Goal: Information Seeking & Learning: Learn about a topic

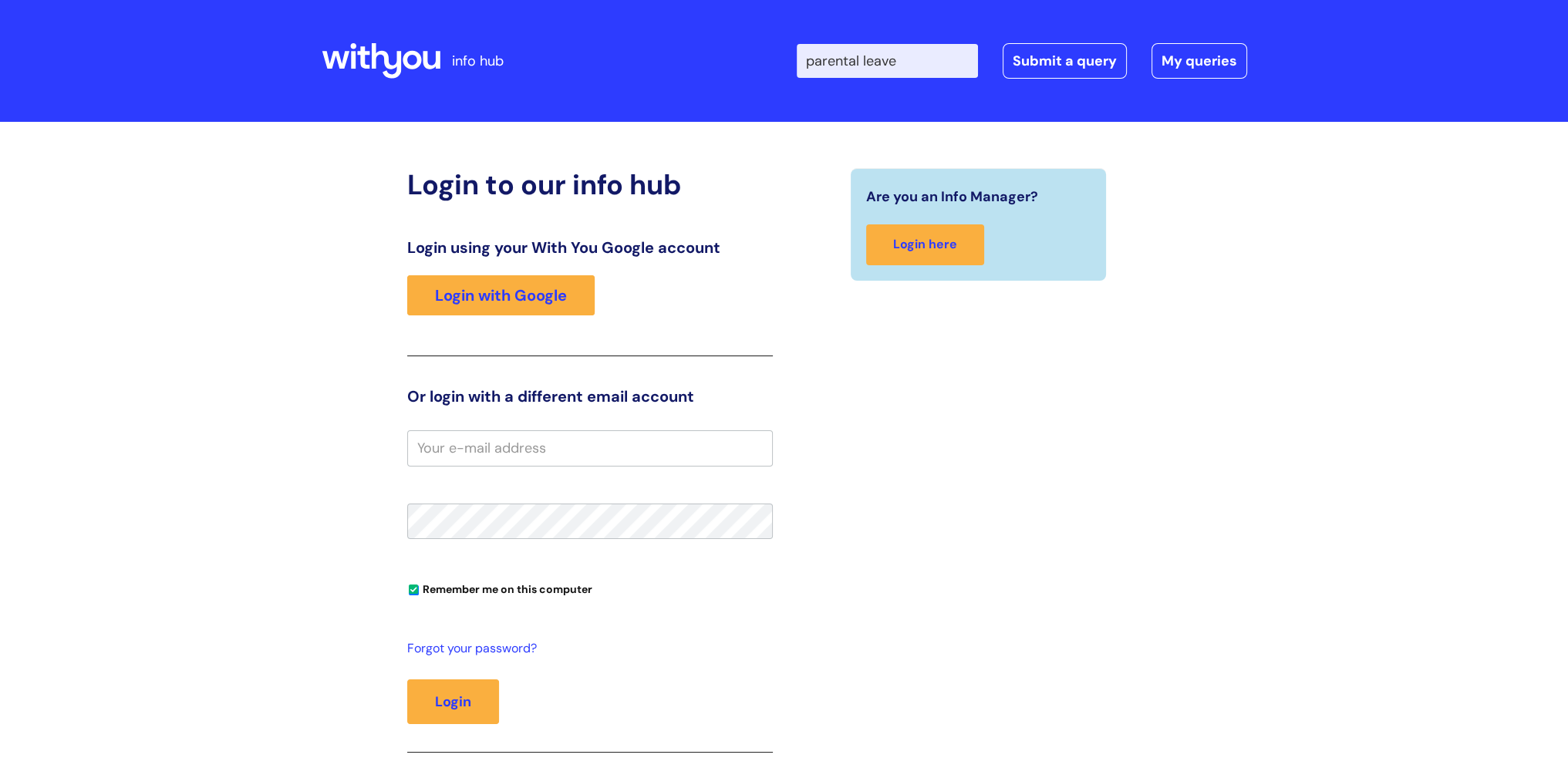
type input "parental leave"
click button "Search" at bounding box center [0, 0] width 0 height 0
click at [568, 301] on link "Login with Google" at bounding box center [500, 295] width 188 height 40
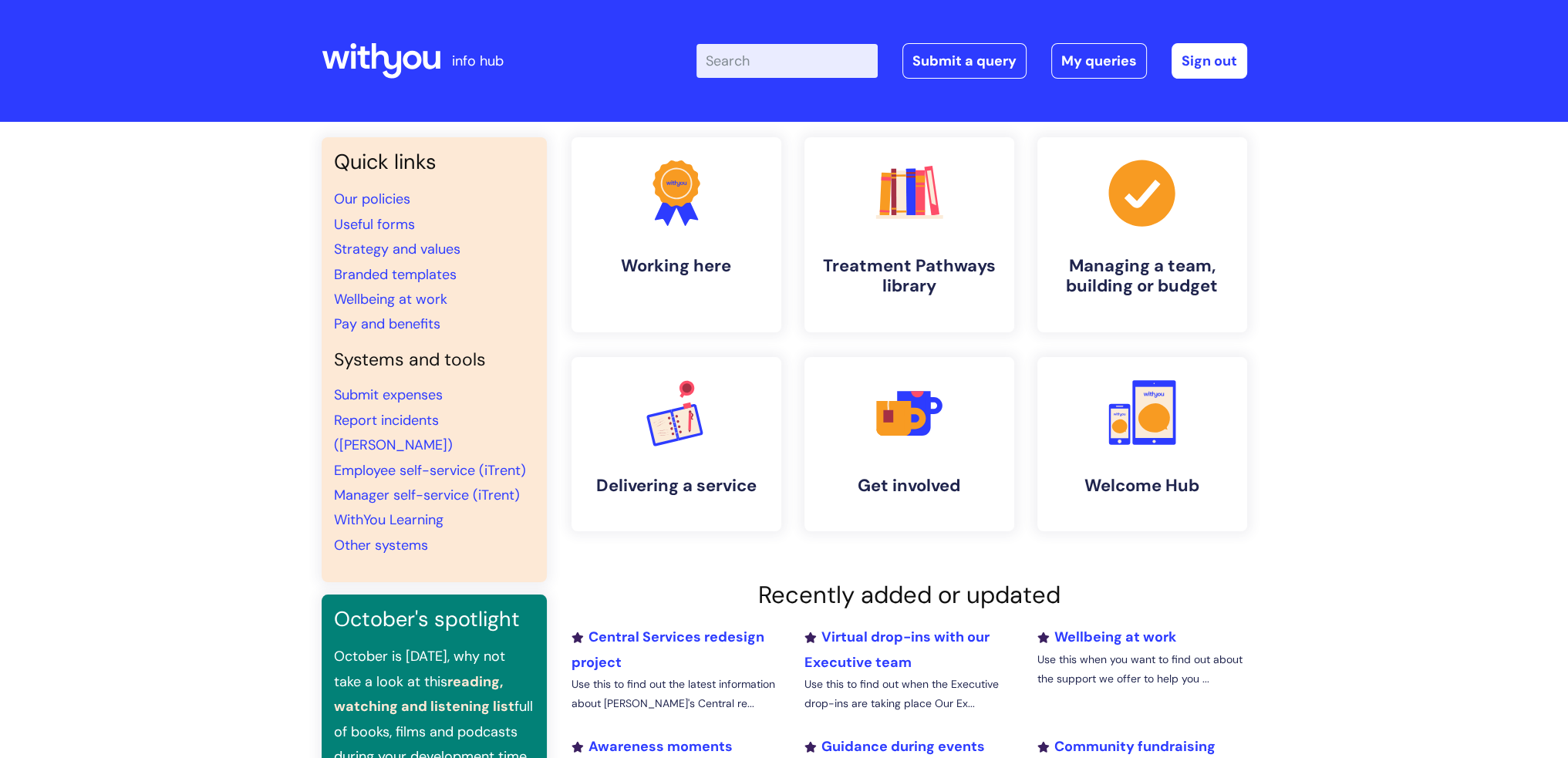
click at [761, 59] on input "Enter your search term here..." at bounding box center [787, 60] width 181 height 34
type input "parental leave"
click button "Search" at bounding box center [0, 0] width 0 height 0
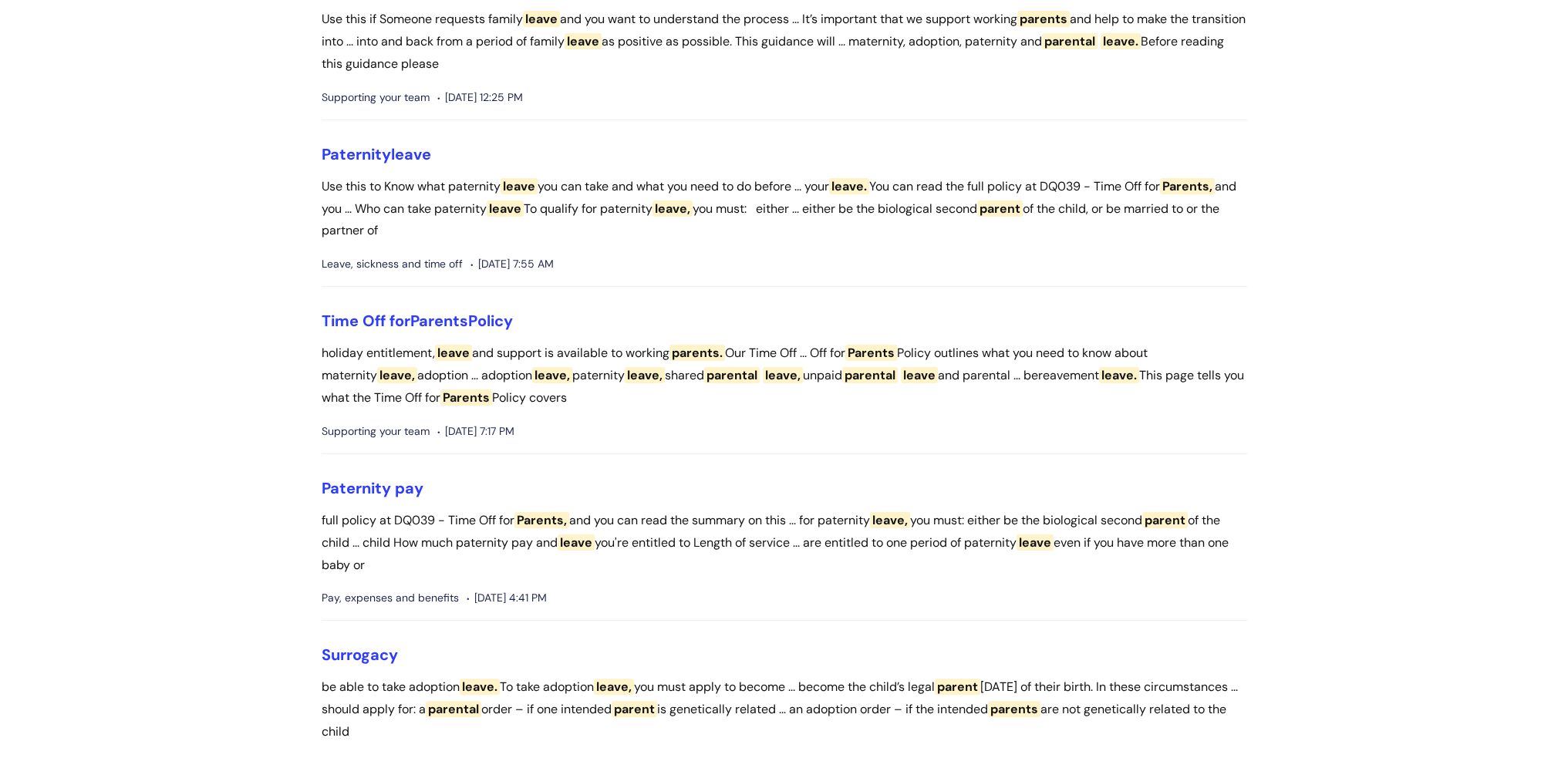
scroll to position [386, 0]
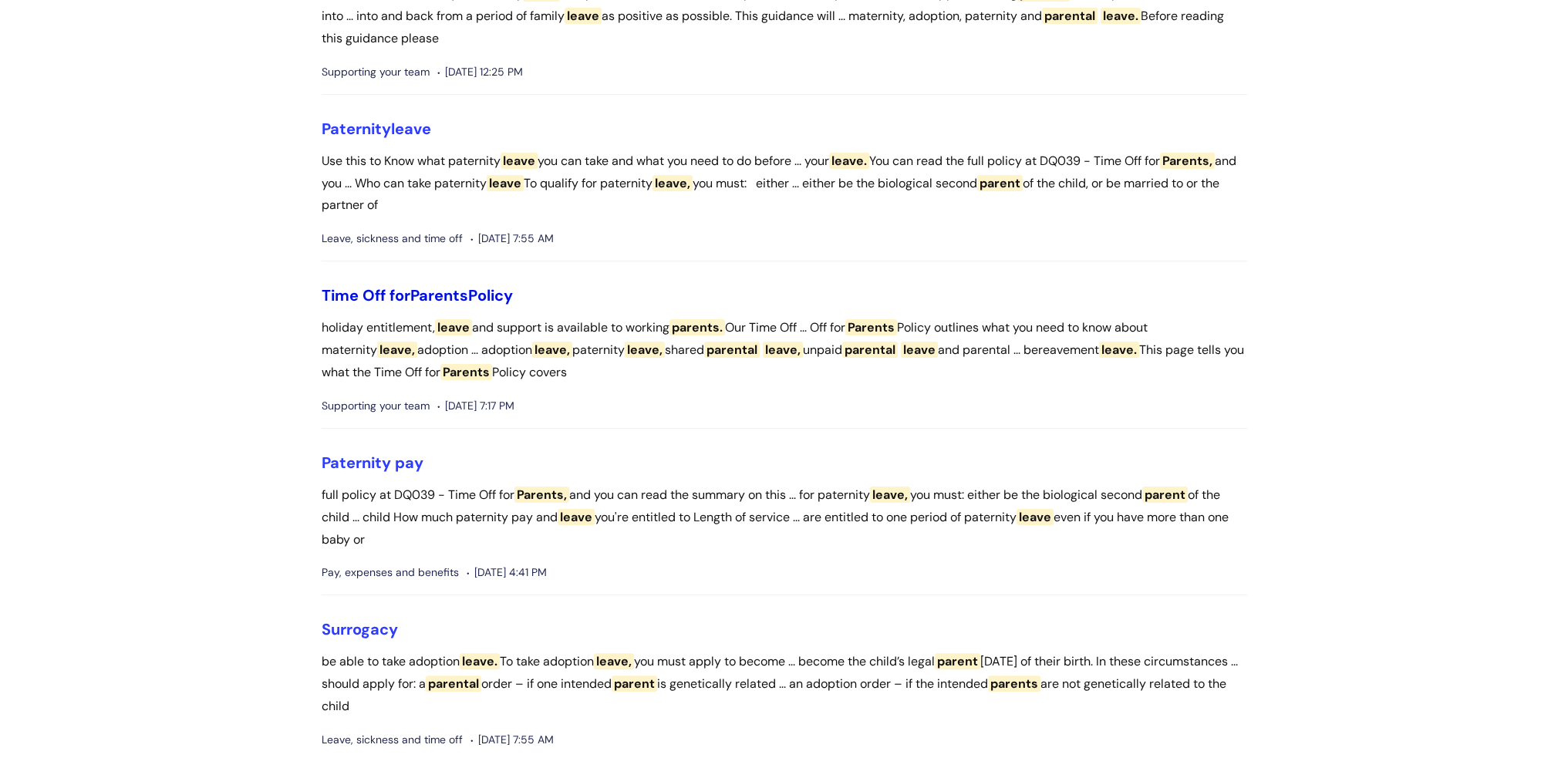
click at [438, 294] on span "Parents" at bounding box center [439, 295] width 58 height 20
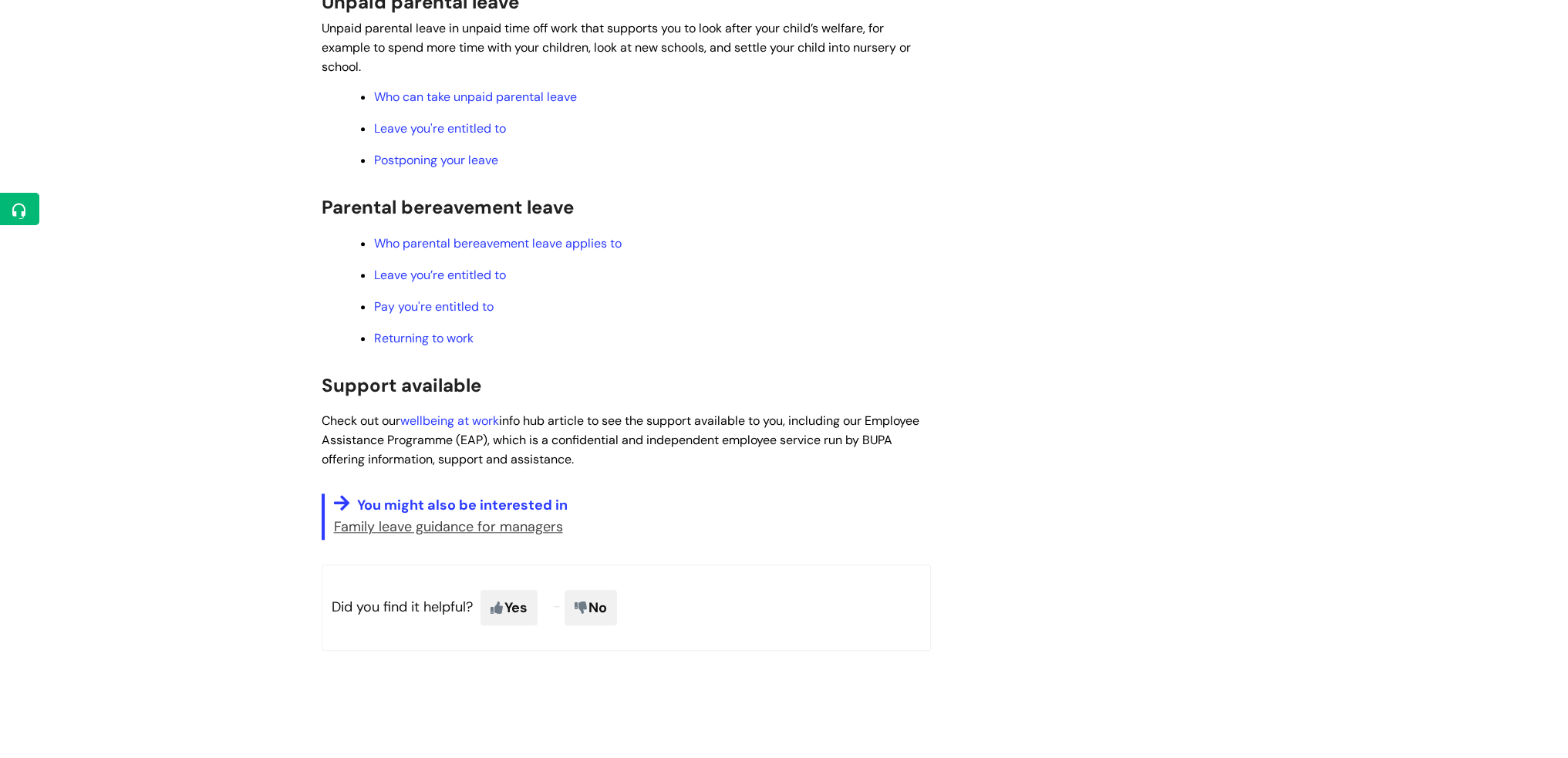
scroll to position [2082, 0]
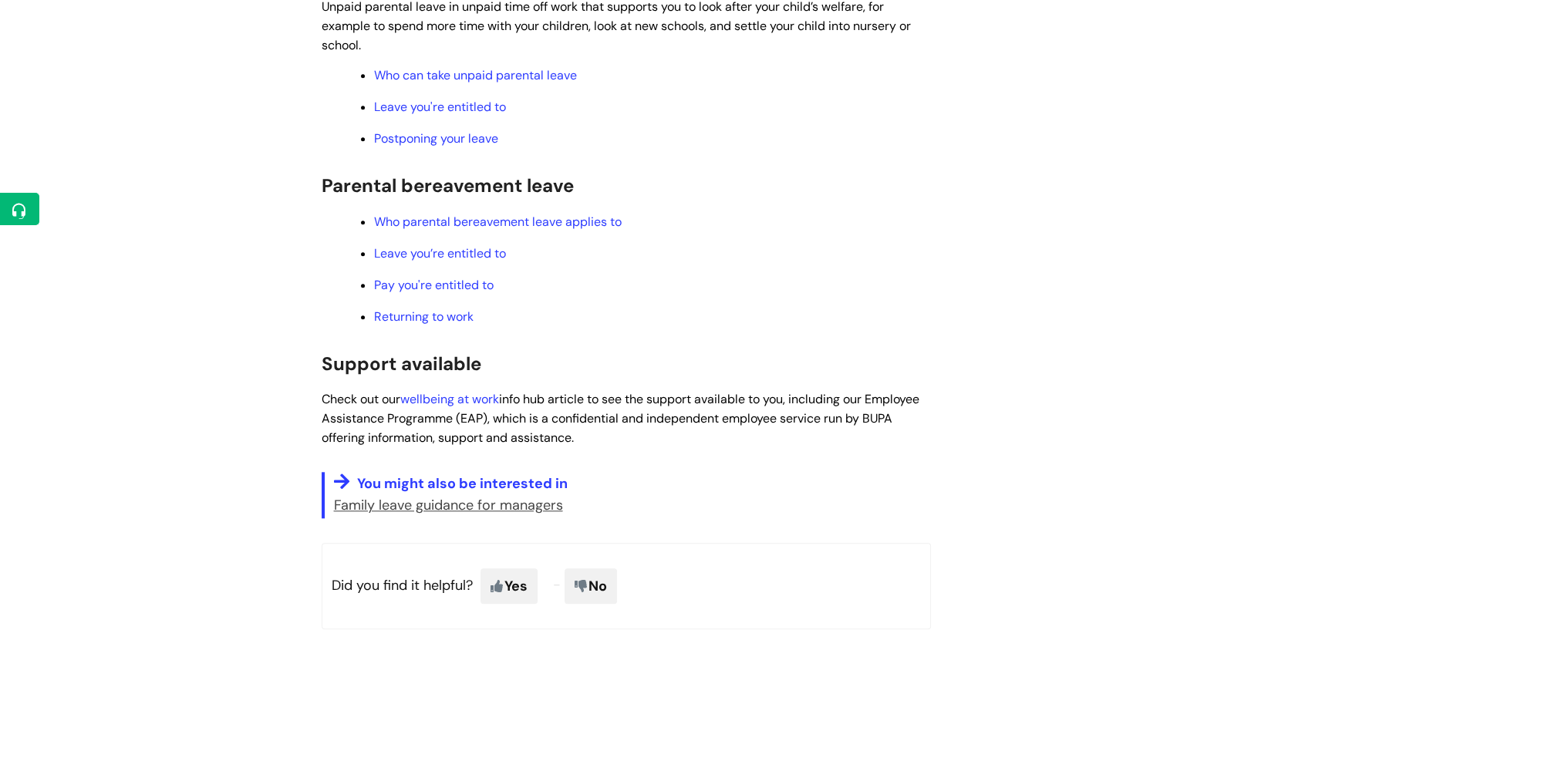
click at [485, 514] on u "Family leave guidance for managers" at bounding box center [448, 505] width 229 height 18
click at [478, 518] on p "Family leave guidance for managers" at bounding box center [632, 505] width 597 height 25
click at [488, 514] on u "Family leave guidance for managers" at bounding box center [448, 505] width 229 height 18
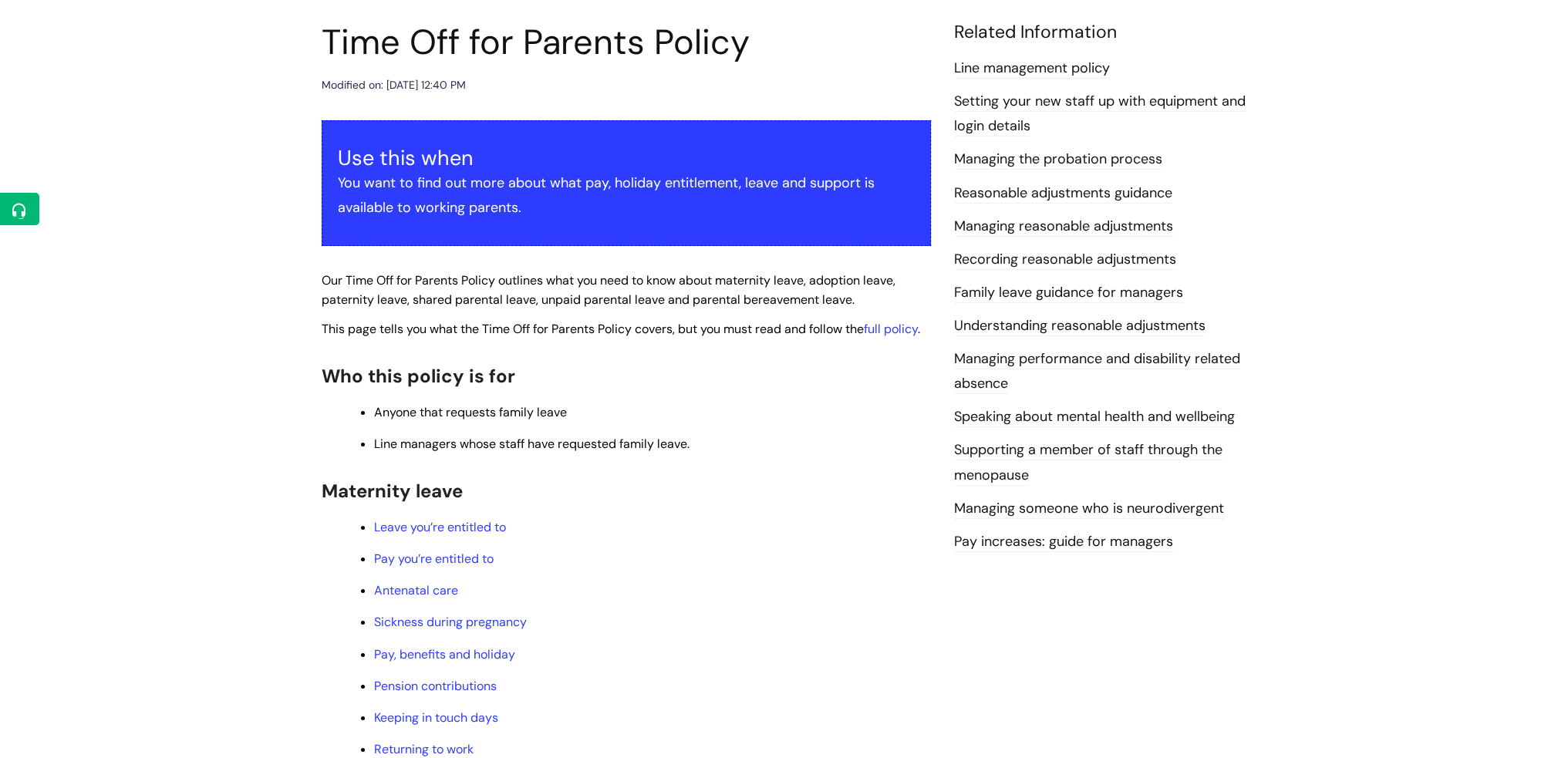
scroll to position [155, 0]
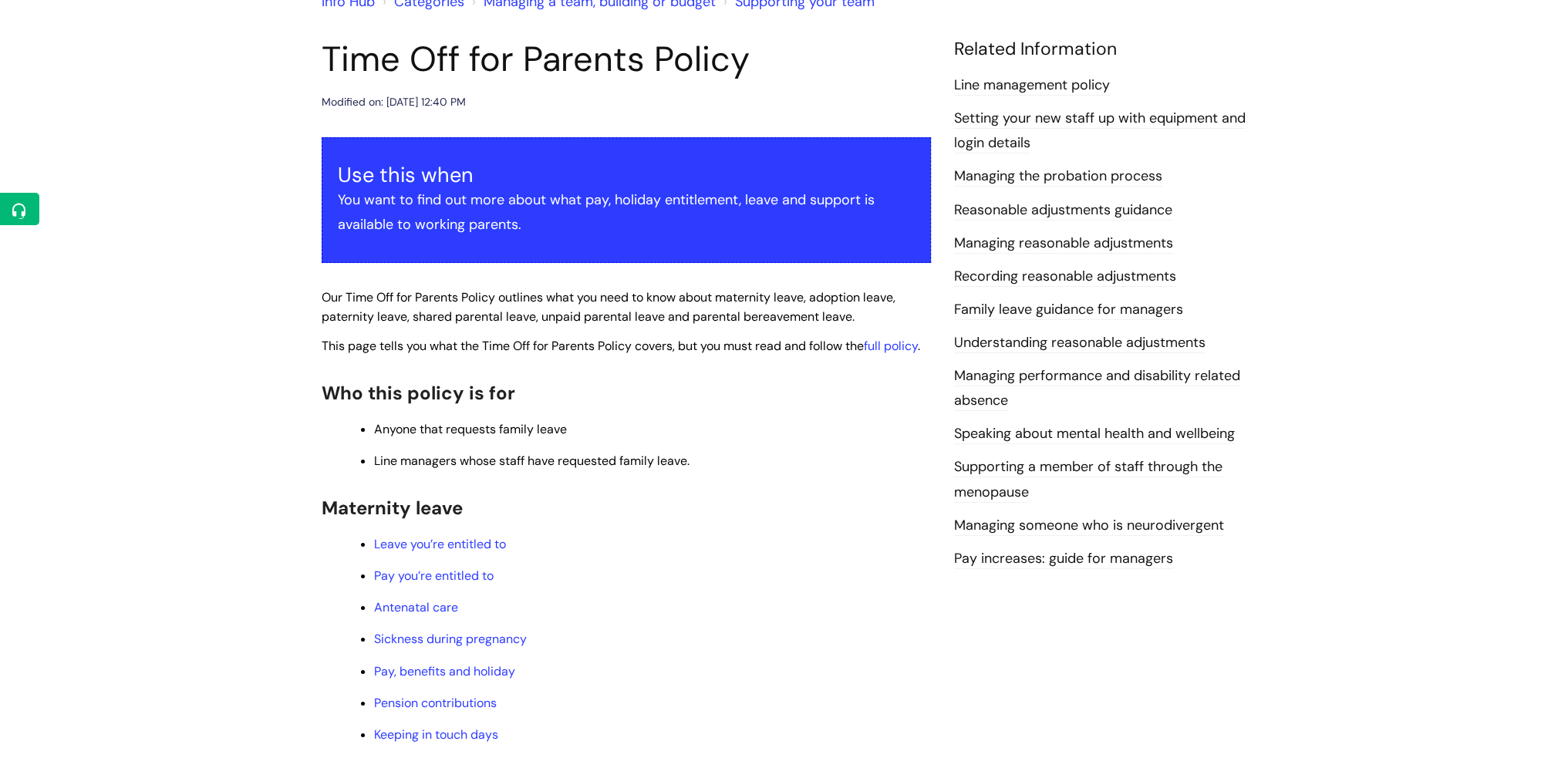
click at [1037, 306] on link "Family leave guidance for managers" at bounding box center [1069, 310] width 229 height 20
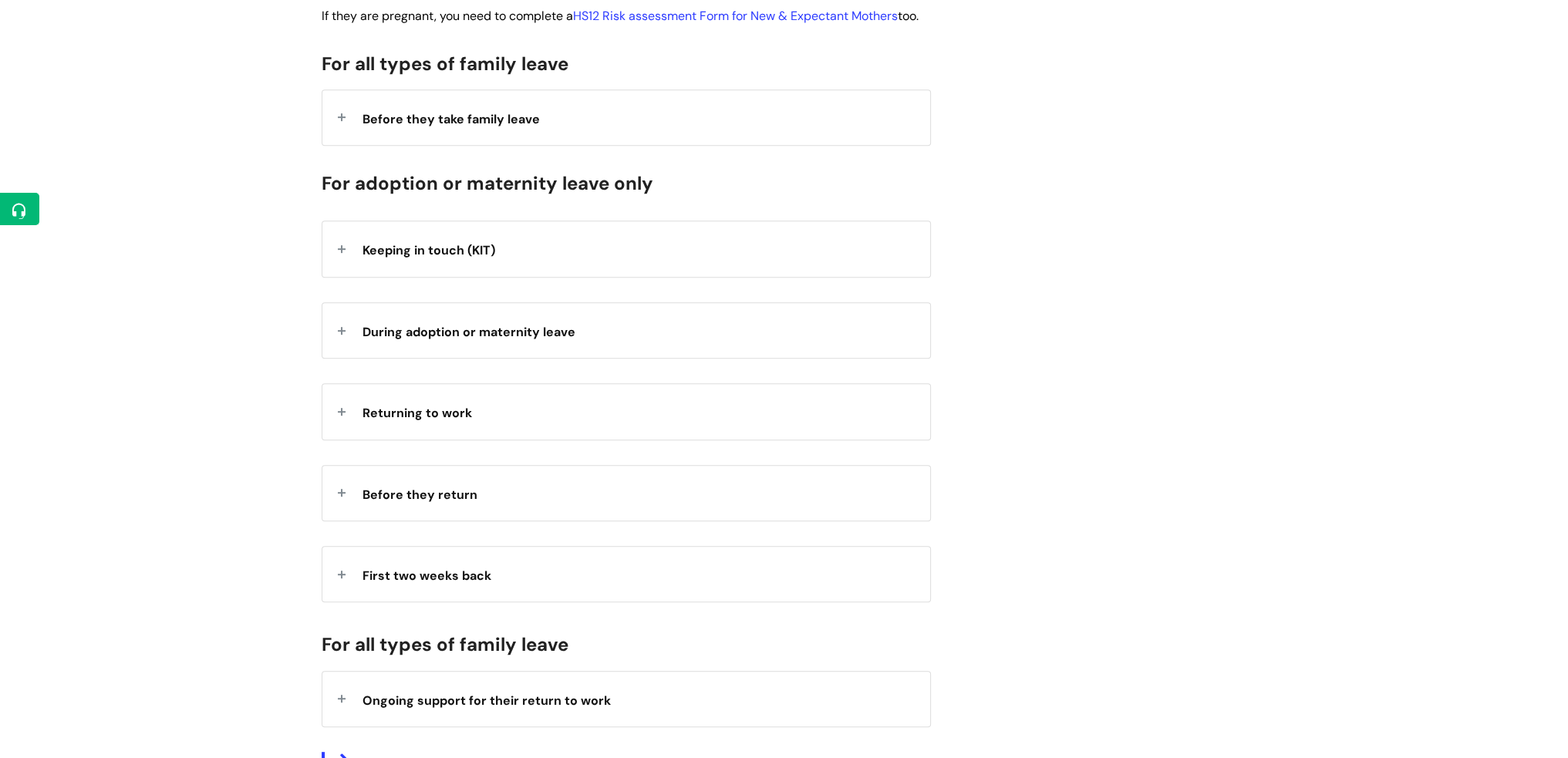
scroll to position [925, 0]
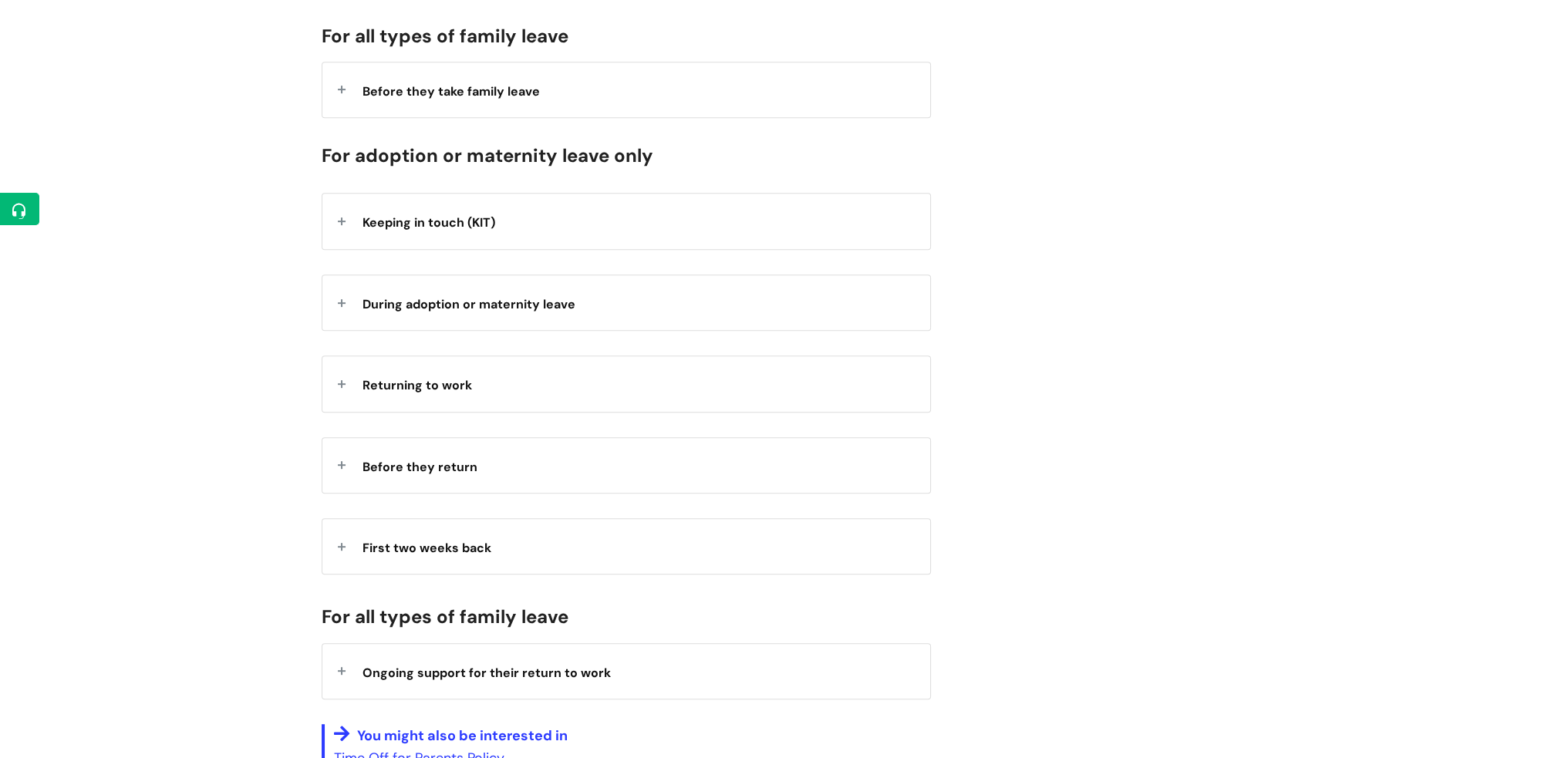
click at [381, 117] on div "Before they take family leave" at bounding box center [626, 90] width 607 height 55
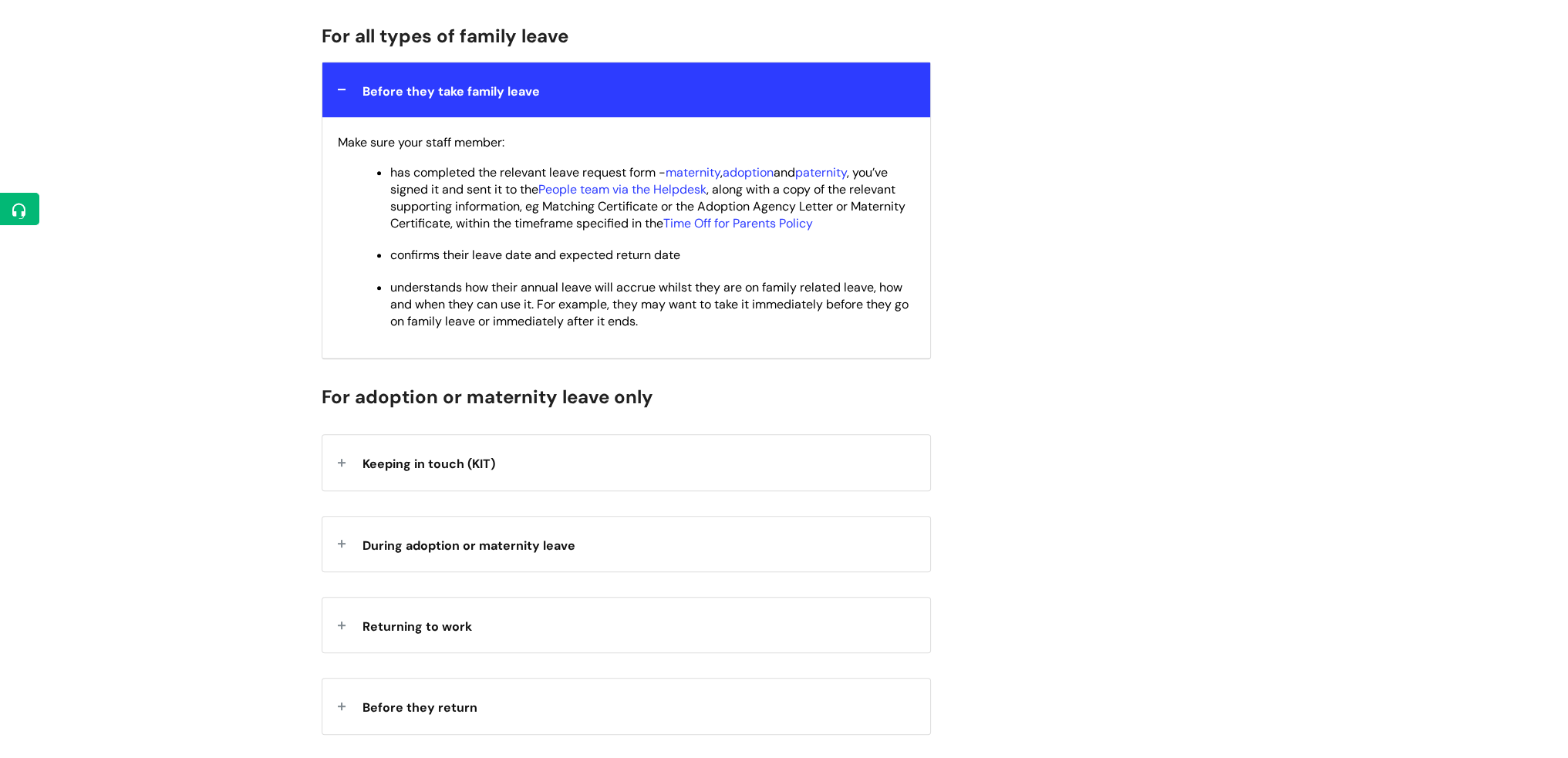
click at [439, 100] on span "Before they take family leave" at bounding box center [451, 91] width 177 height 16
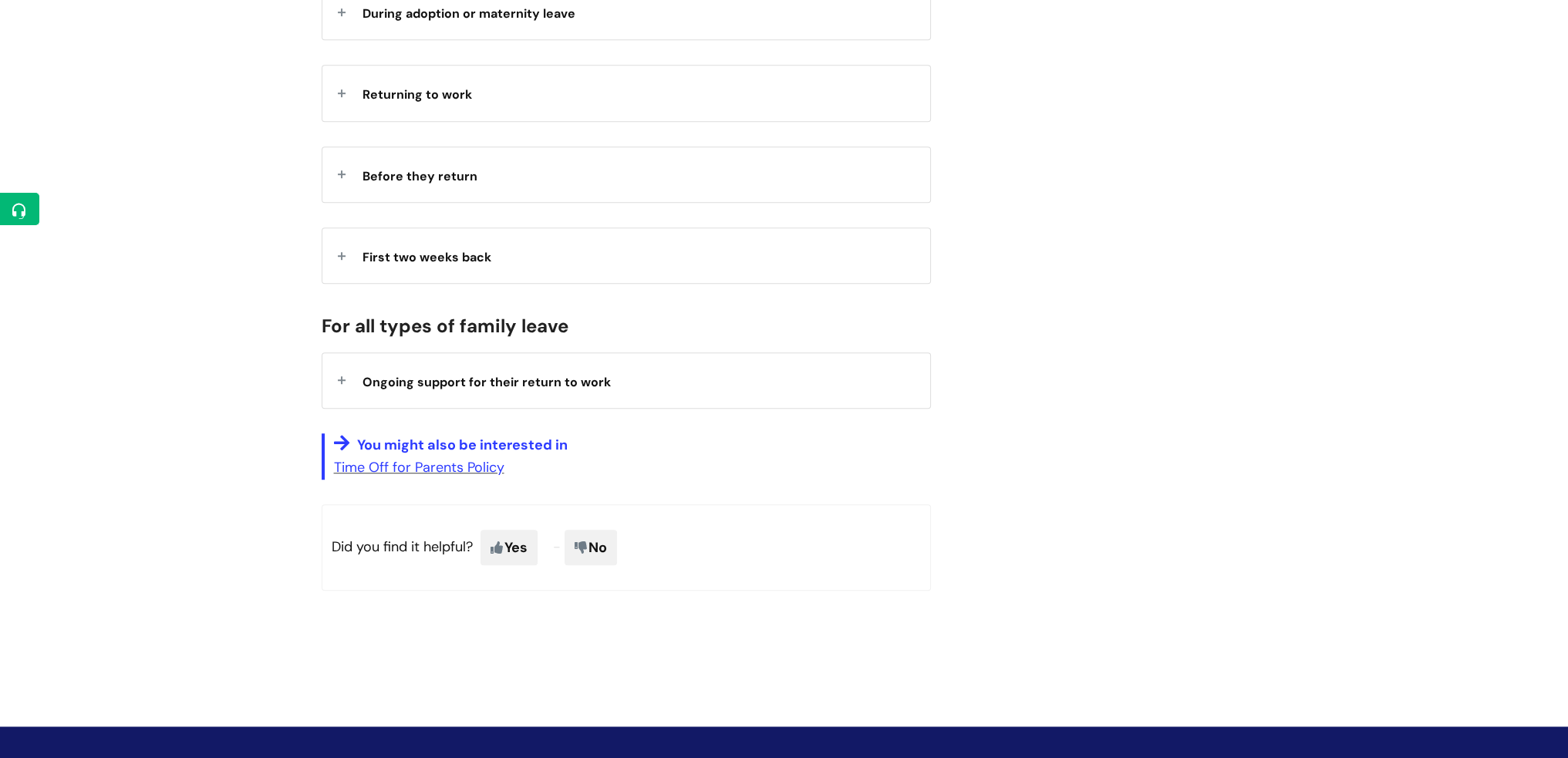
scroll to position [1233, 0]
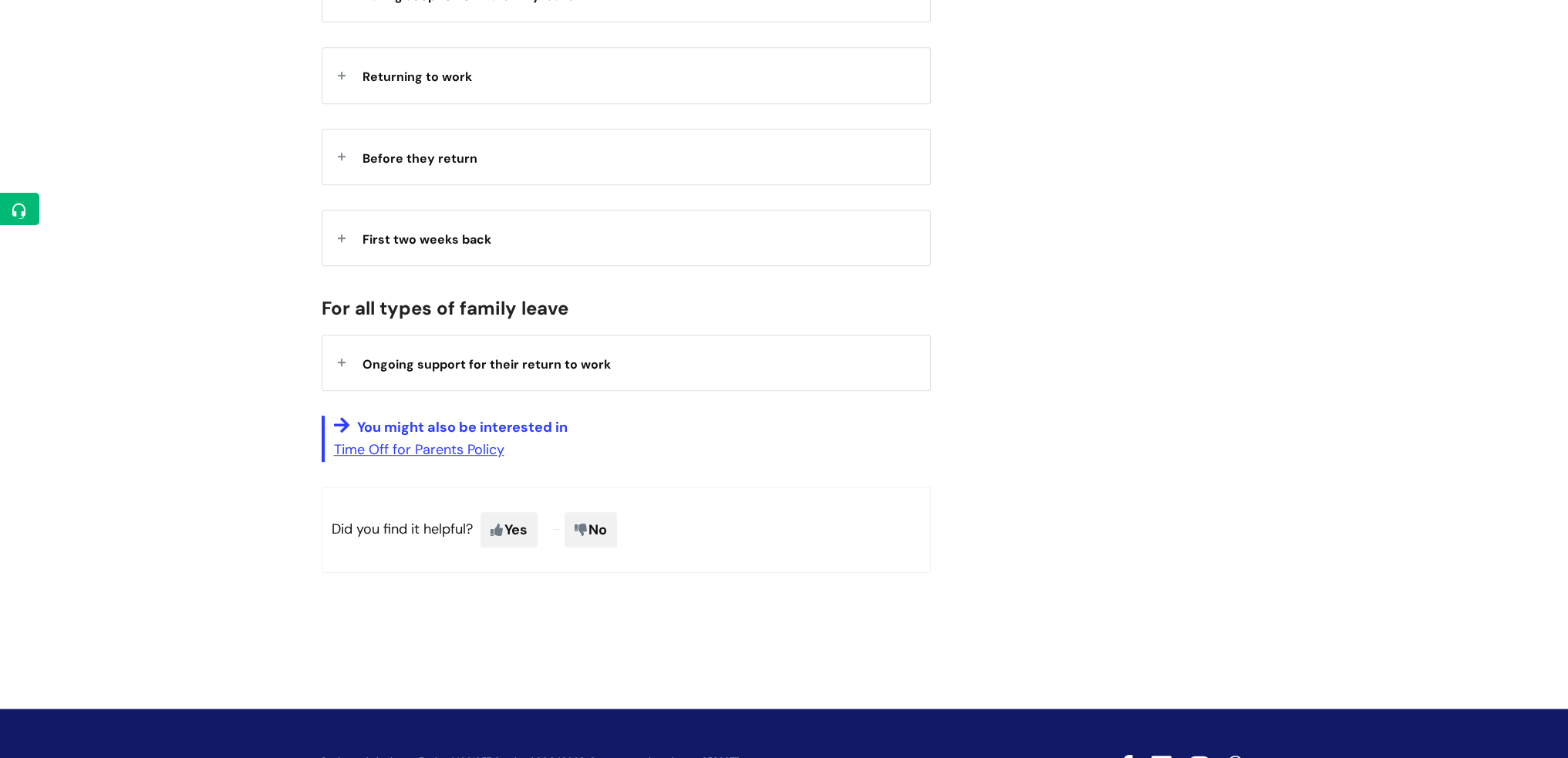
click at [589, 374] on strong "Ongoing support for their return to work" at bounding box center [487, 362] width 249 height 23
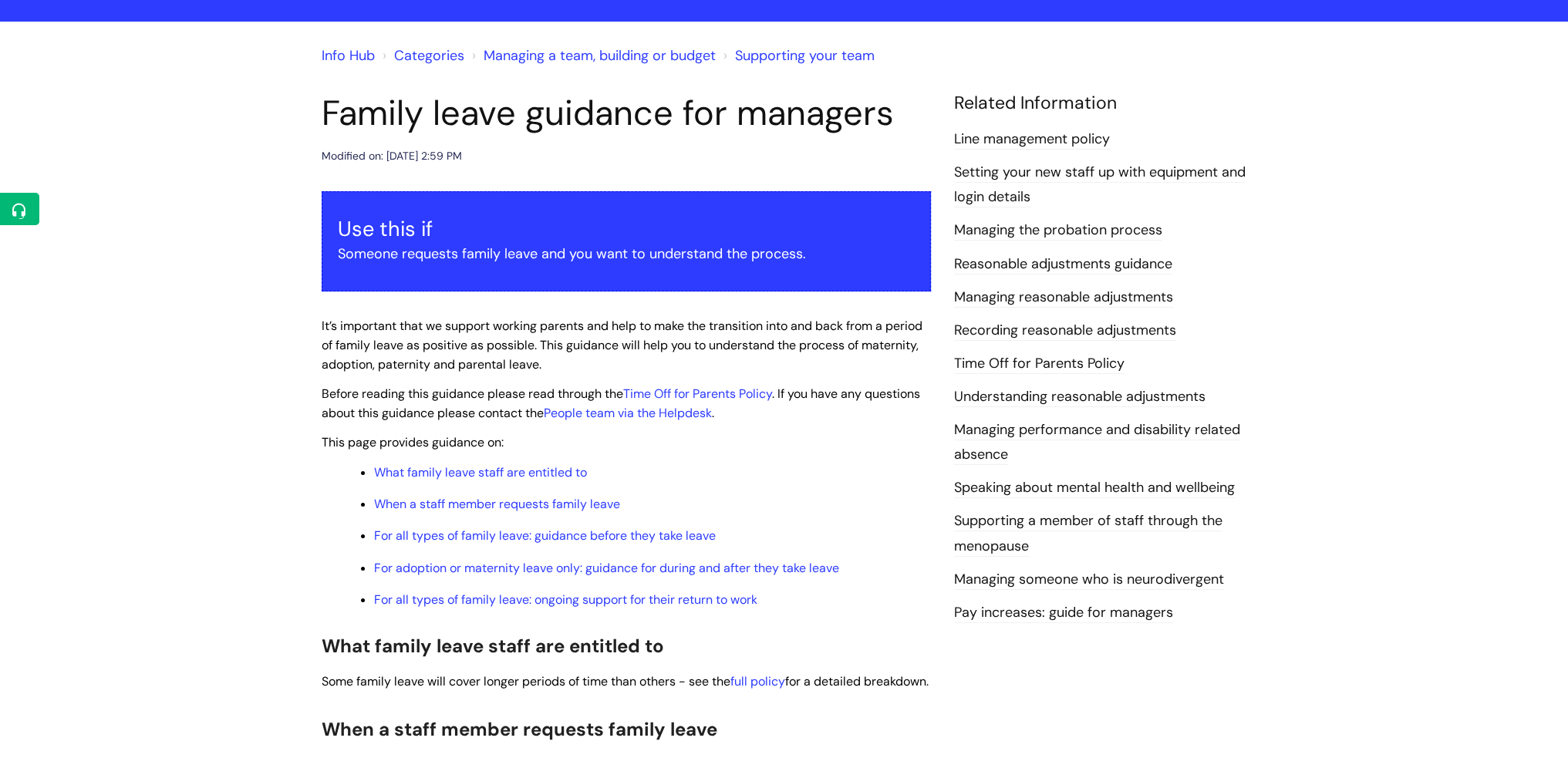
scroll to position [0, 0]
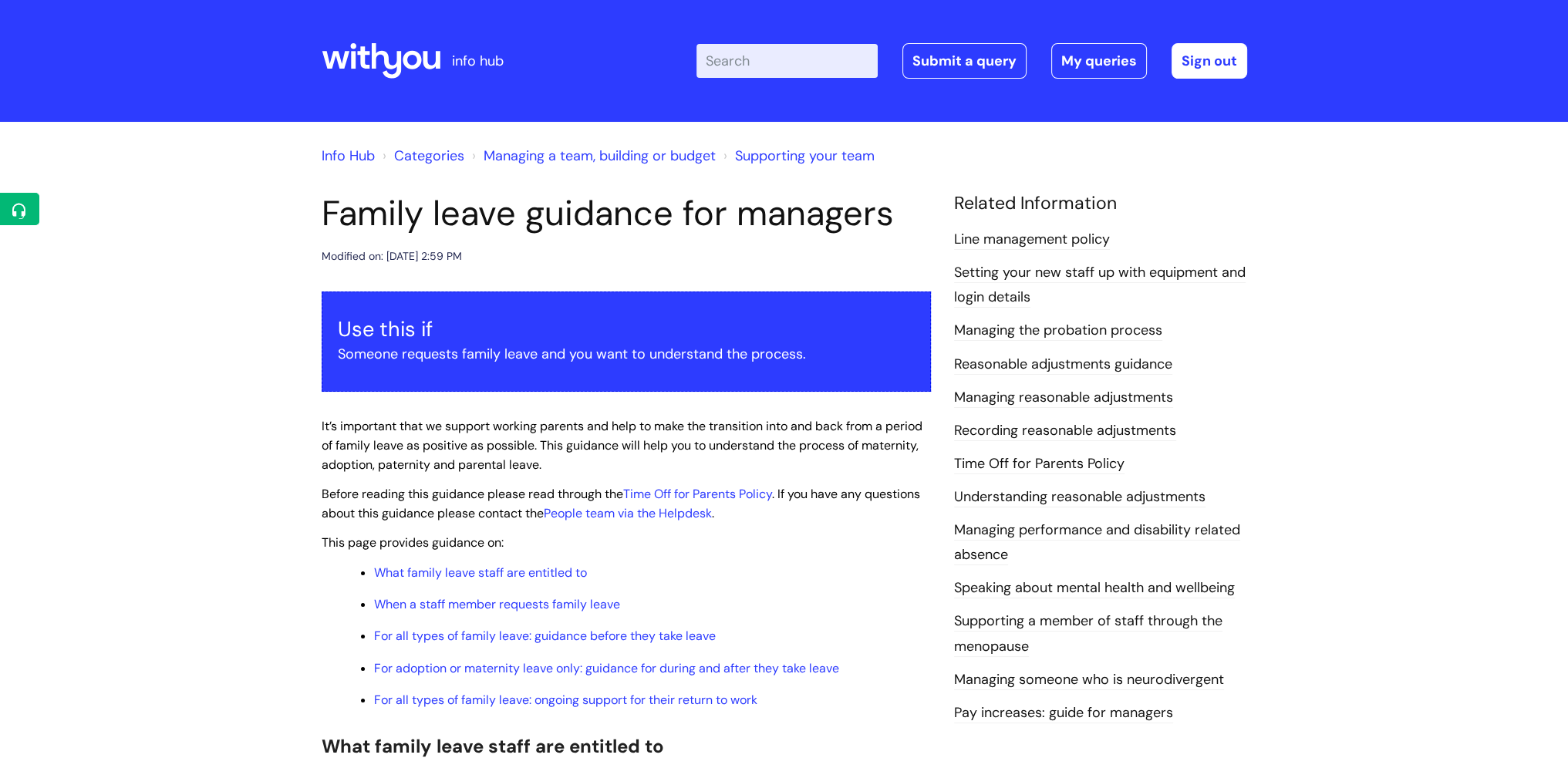
click at [813, 46] on input "Enter your search term here..." at bounding box center [787, 60] width 181 height 34
type input "carers"
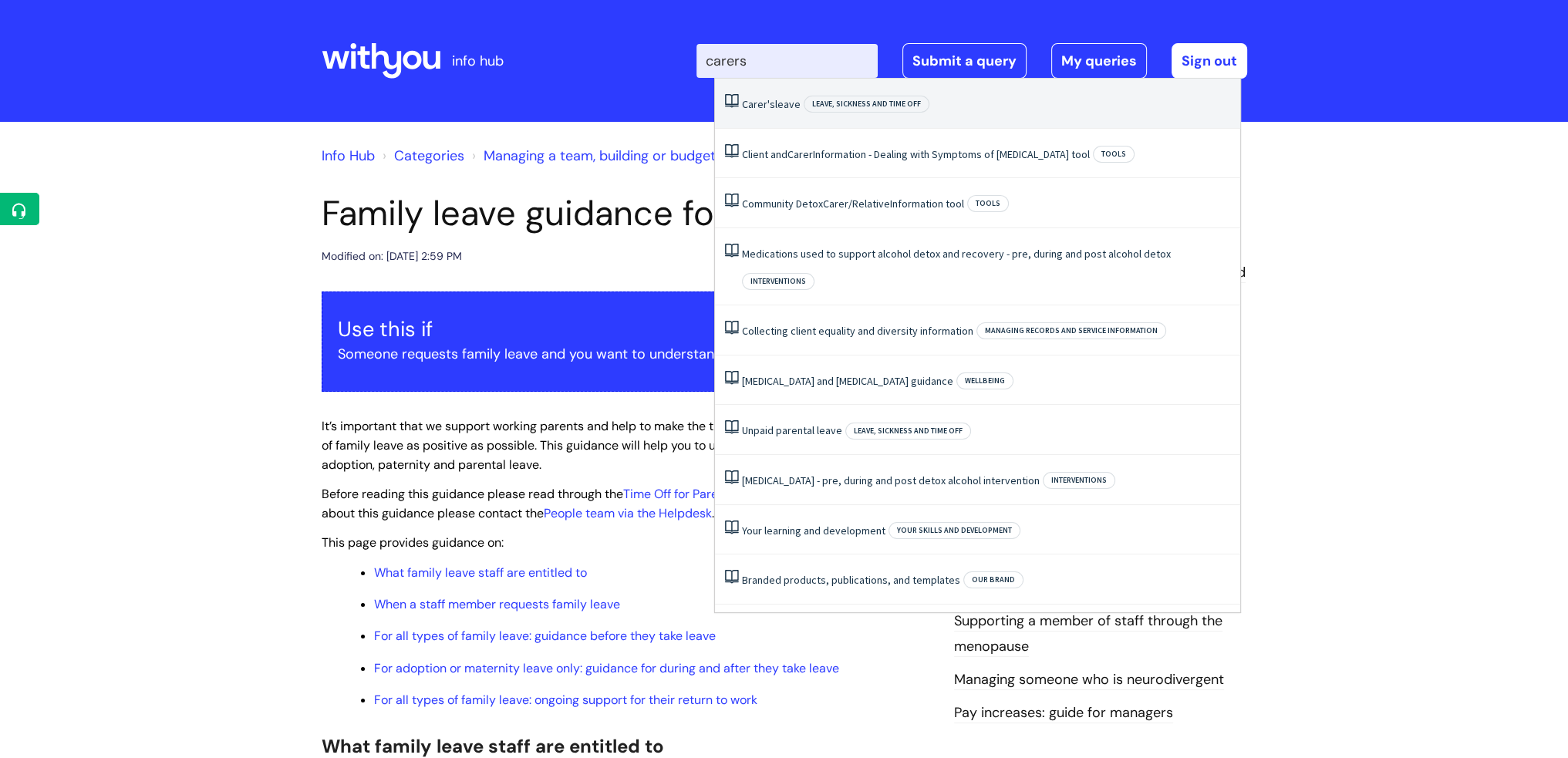
click at [758, 99] on span "Carer's" at bounding box center [758, 103] width 33 height 14
